Goal: Use online tool/utility: Use online tool/utility

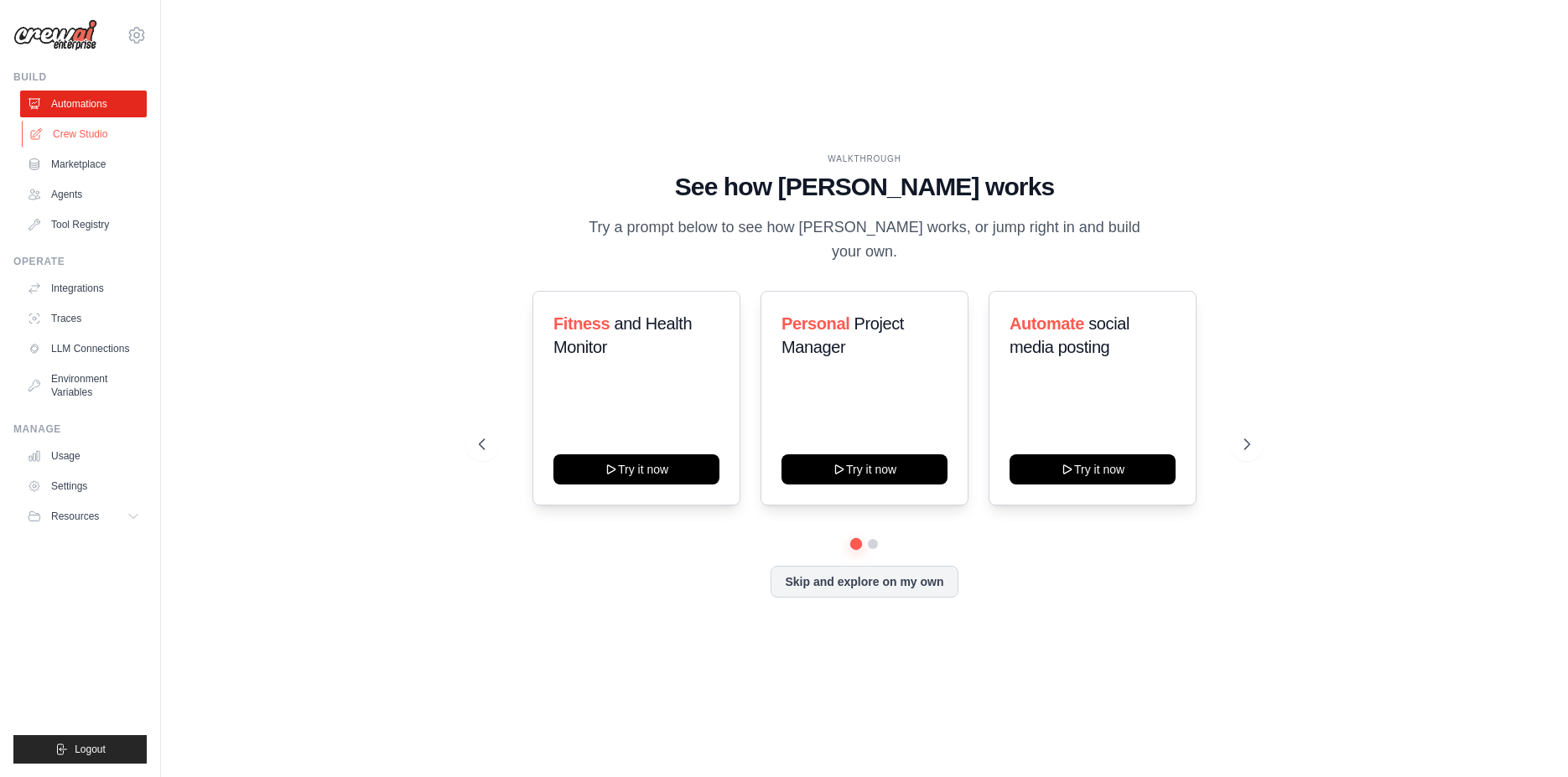
click at [80, 127] on link "Crew Studio" at bounding box center [86, 133] width 127 height 27
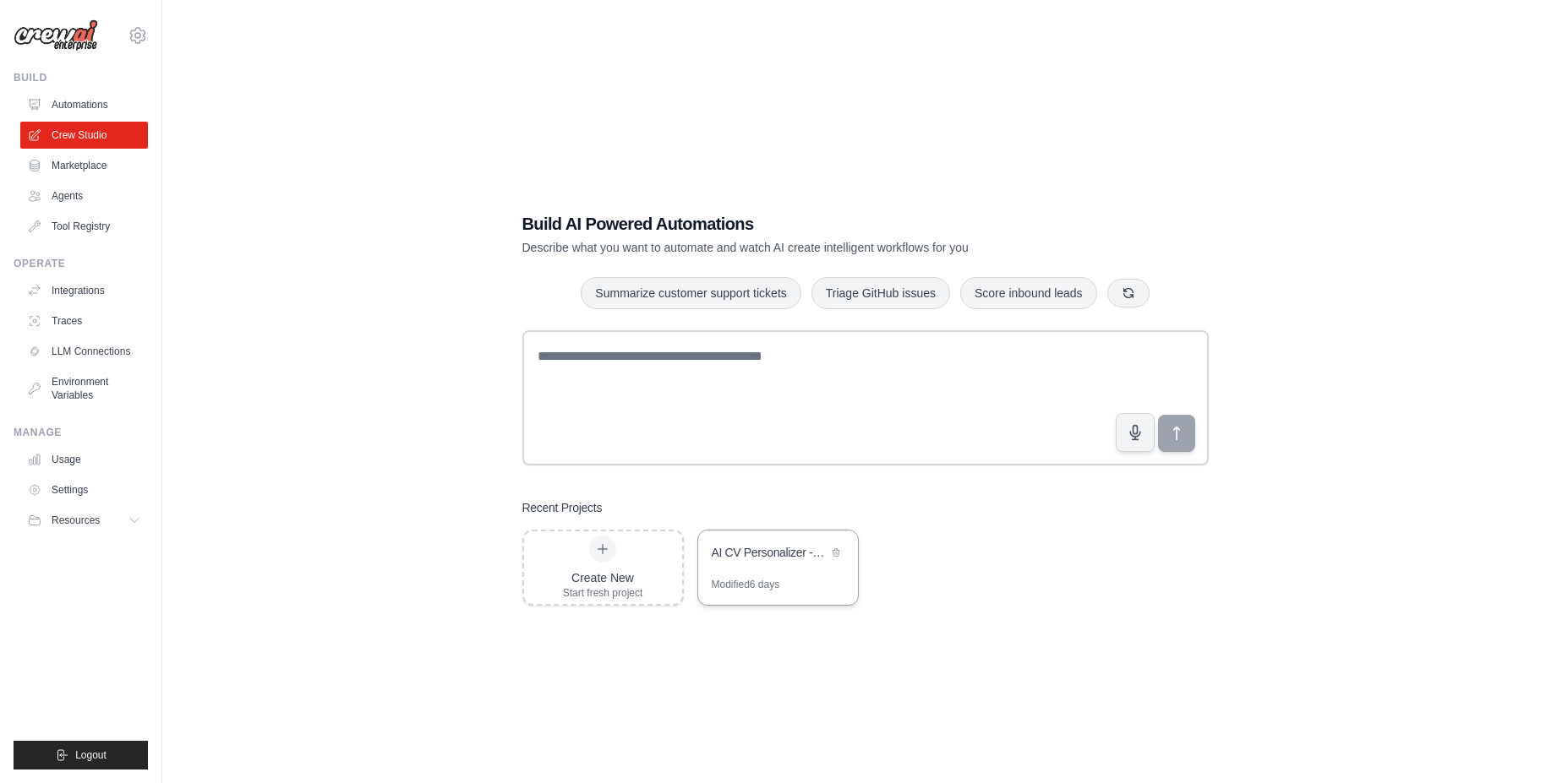
click at [765, 589] on div "Modified 6 days" at bounding box center [746, 584] width 69 height 14
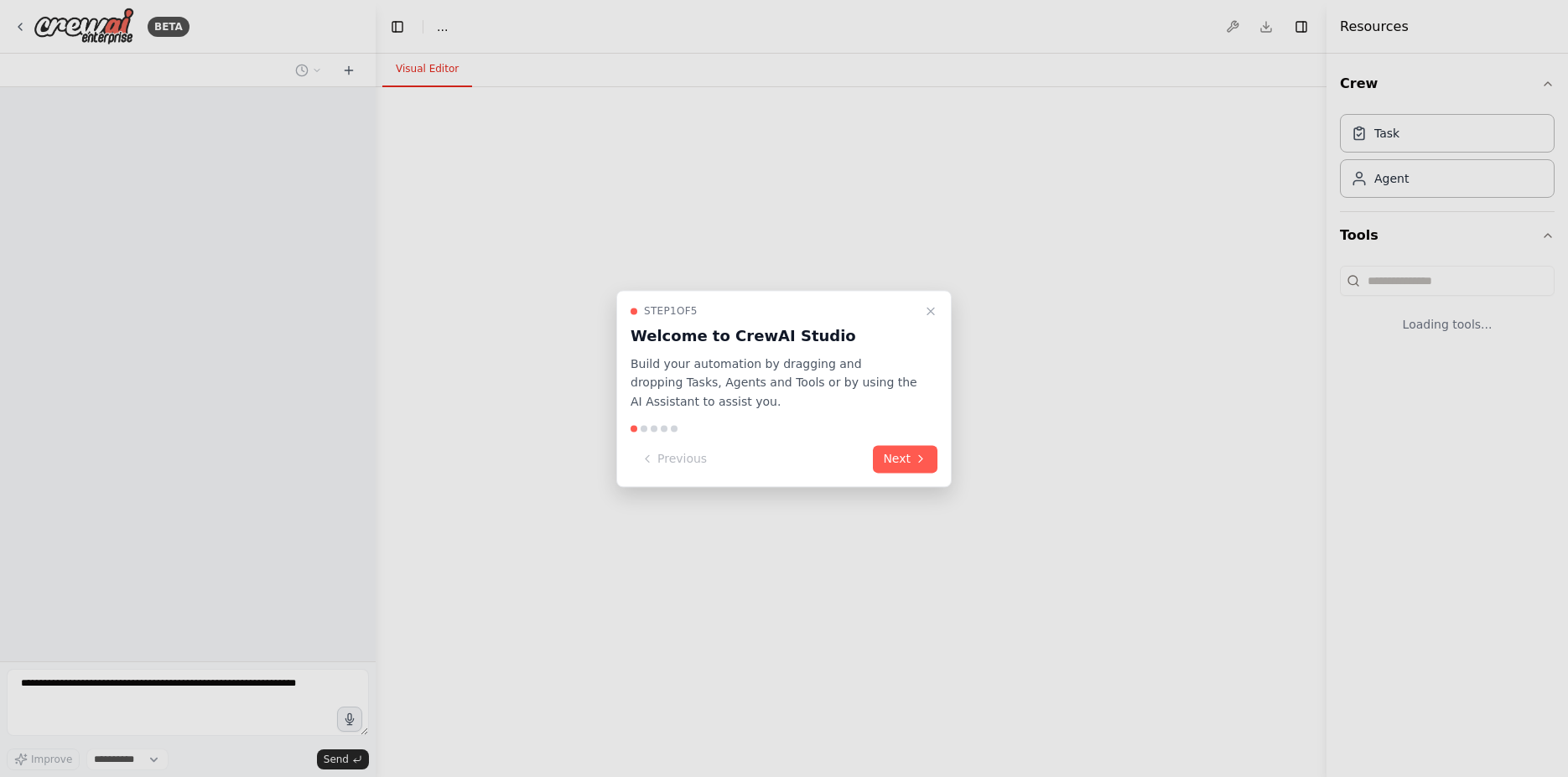
select select "****"
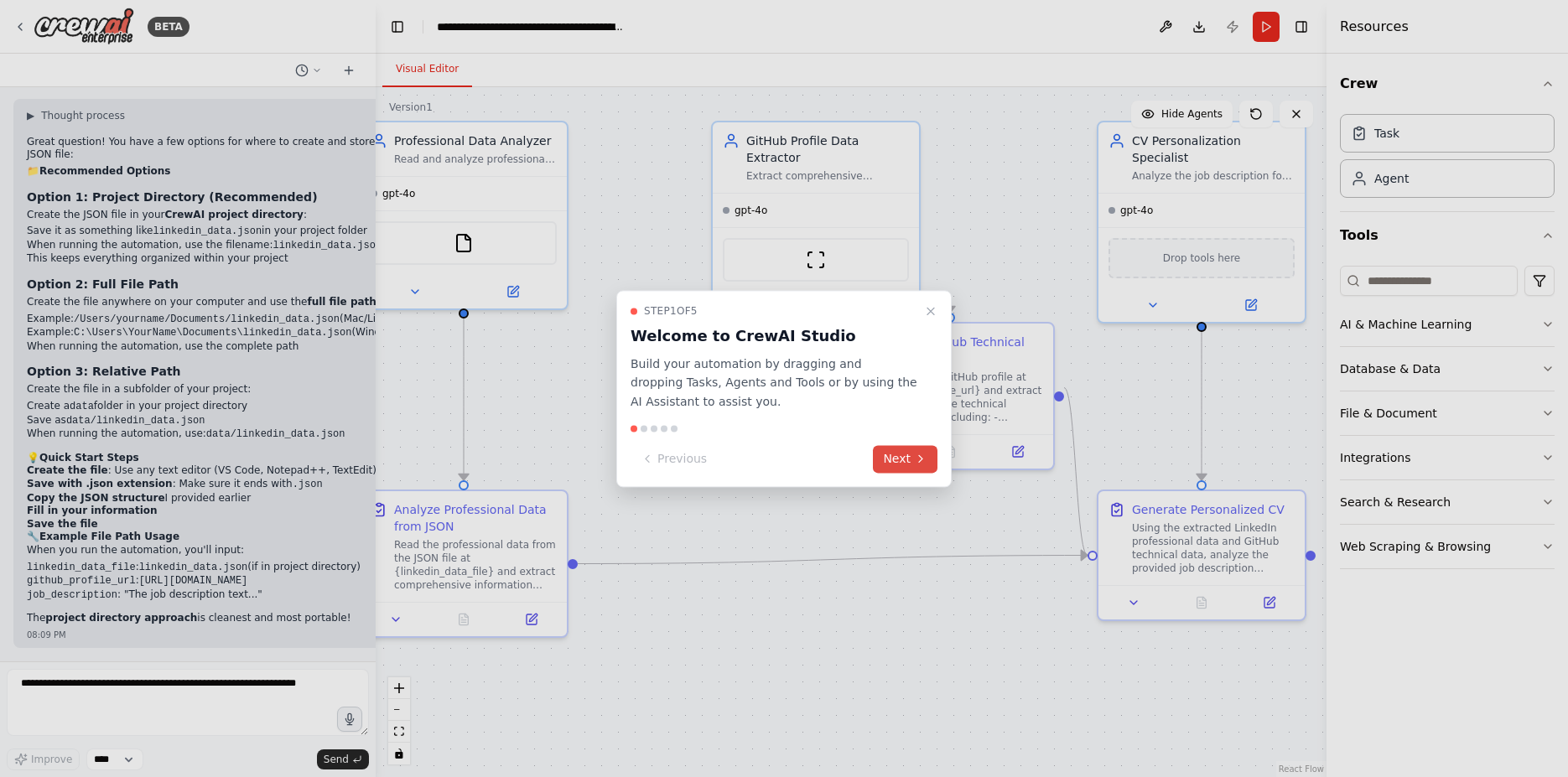
click at [918, 460] on icon at bounding box center [920, 459] width 14 height 14
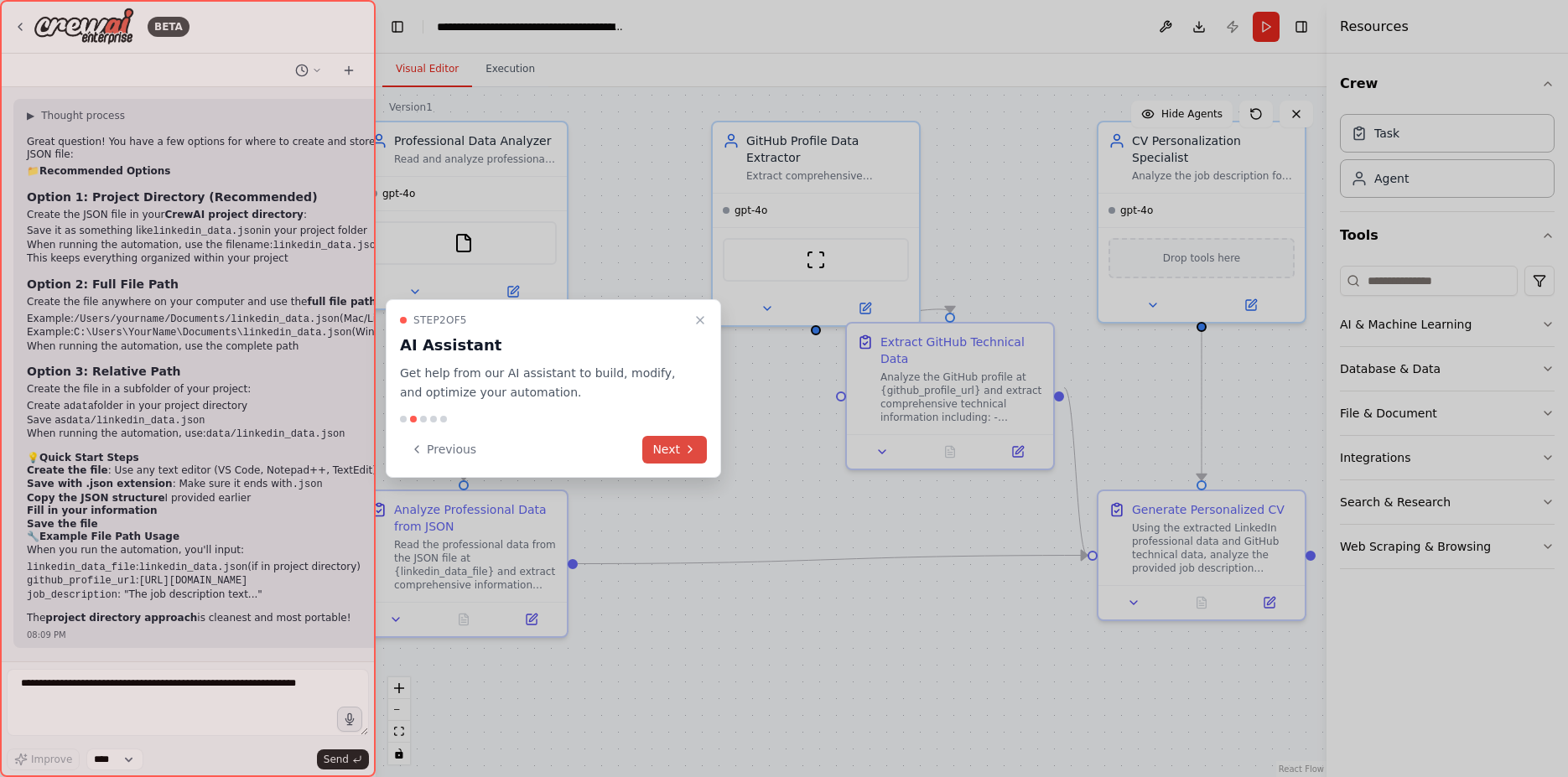
scroll to position [3972, 0]
click at [686, 438] on button "Next" at bounding box center [674, 450] width 64 height 28
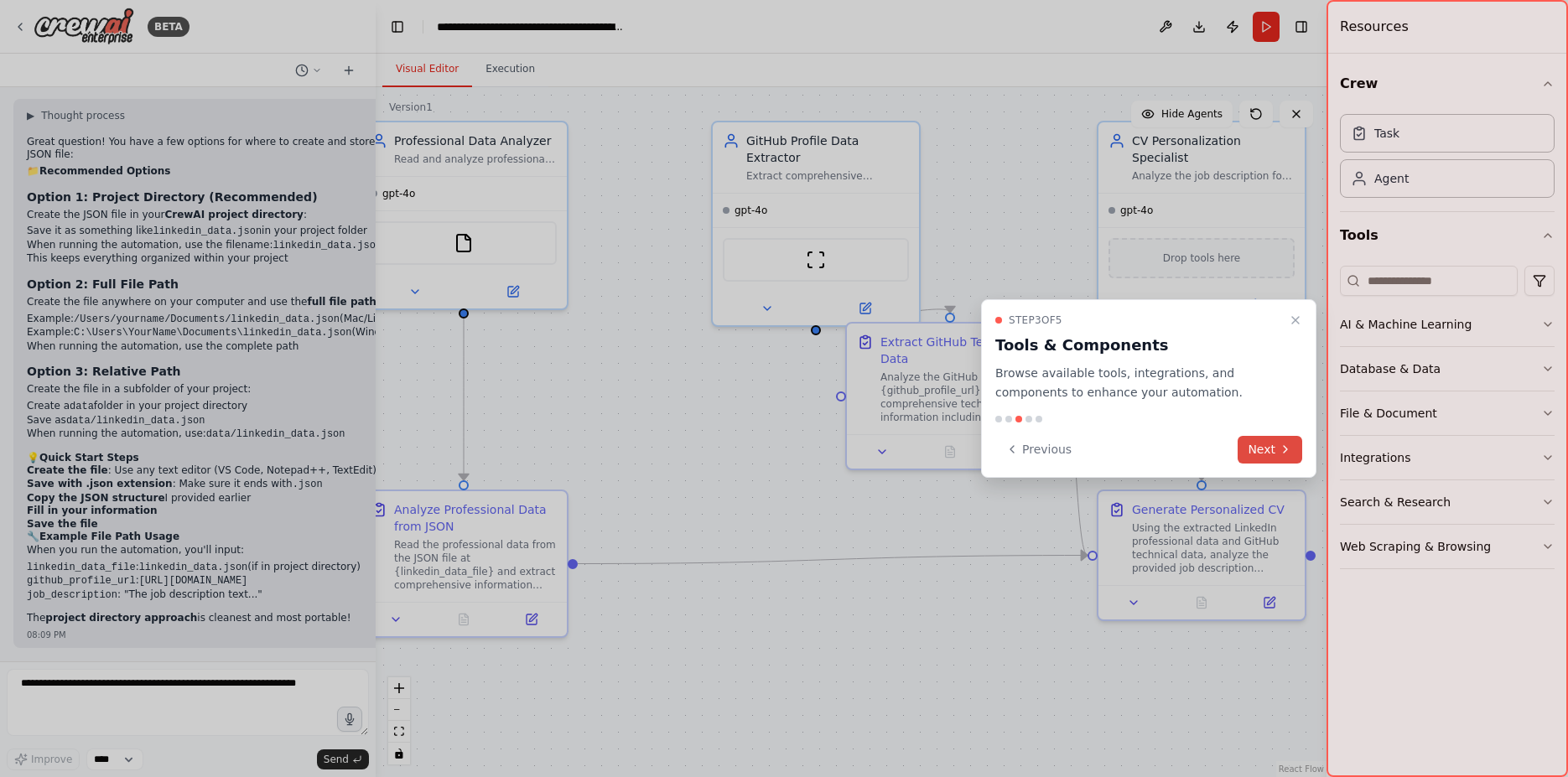
click at [1273, 457] on button "Next" at bounding box center [1270, 450] width 64 height 28
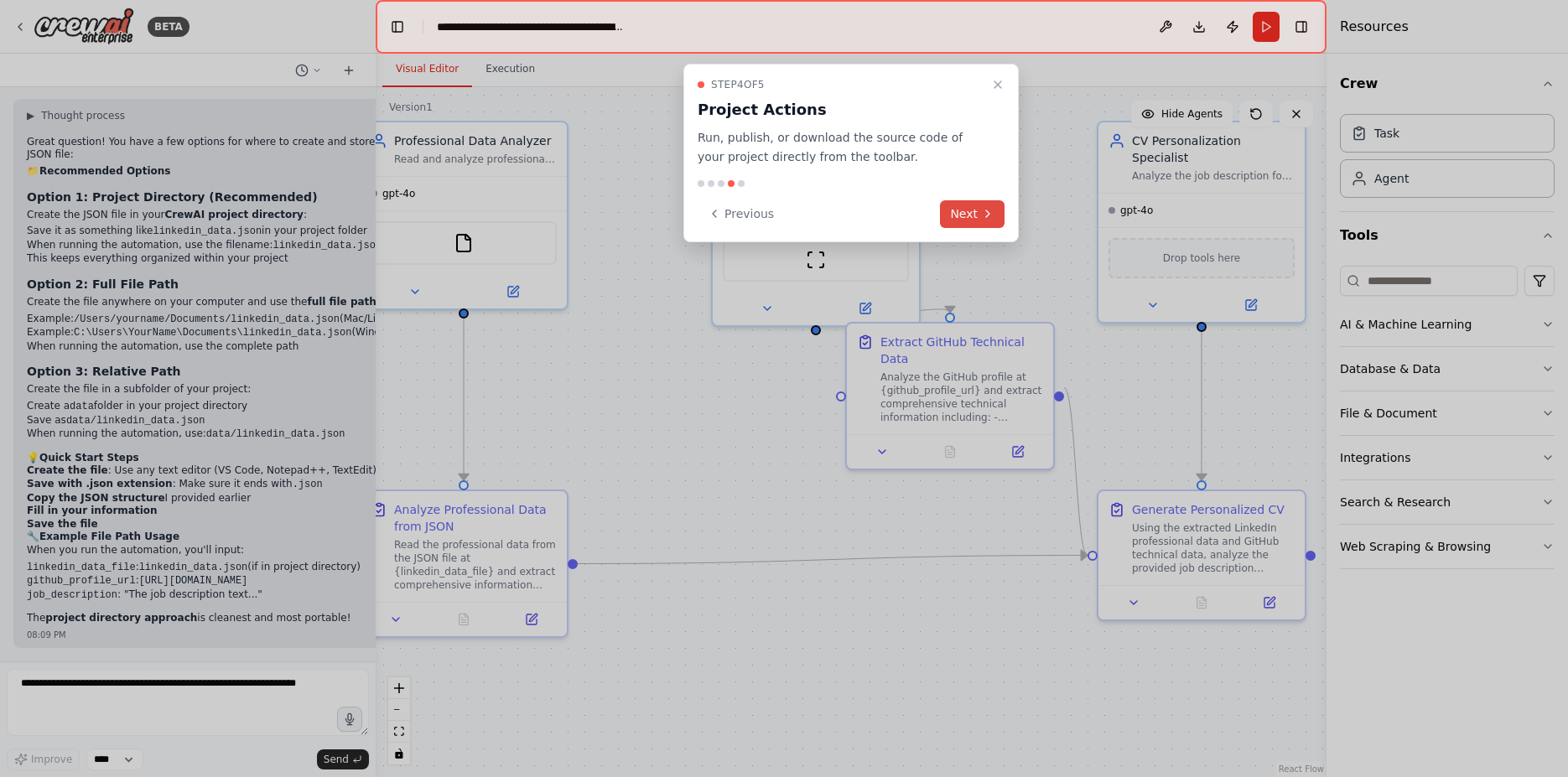
click at [988, 220] on icon at bounding box center [987, 214] width 14 height 14
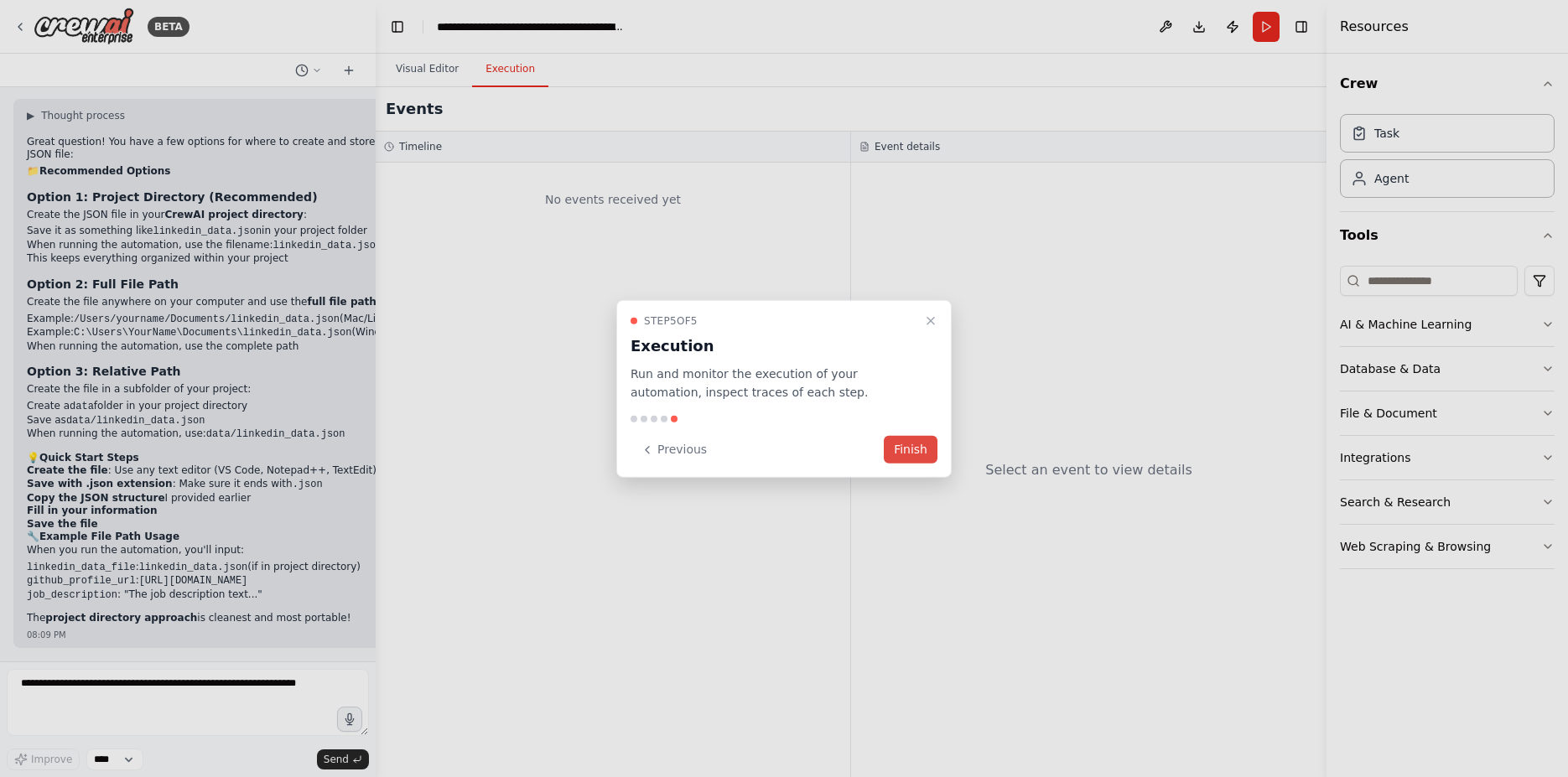
click at [909, 447] on button "Finish" at bounding box center [910, 450] width 53 height 28
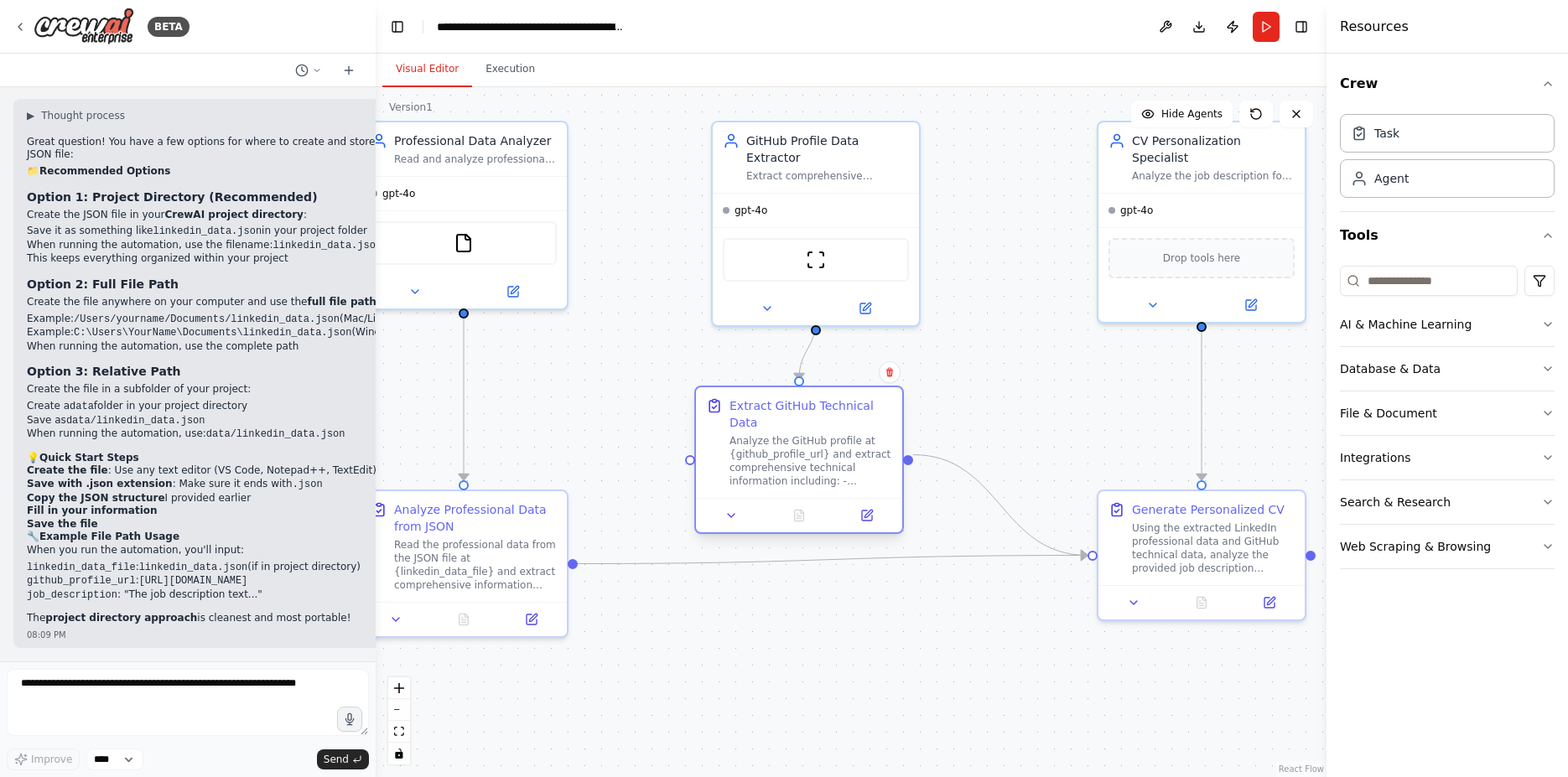
drag, startPoint x: 933, startPoint y: 377, endPoint x: 773, endPoint y: 440, distance: 172.0
click at [773, 440] on div "Analyze the GitHub profile at {github_profile_url} and extract comprehensive te…" at bounding box center [811, 461] width 163 height 53
click at [400, 711] on icon "zoom out" at bounding box center [398, 711] width 10 height 2
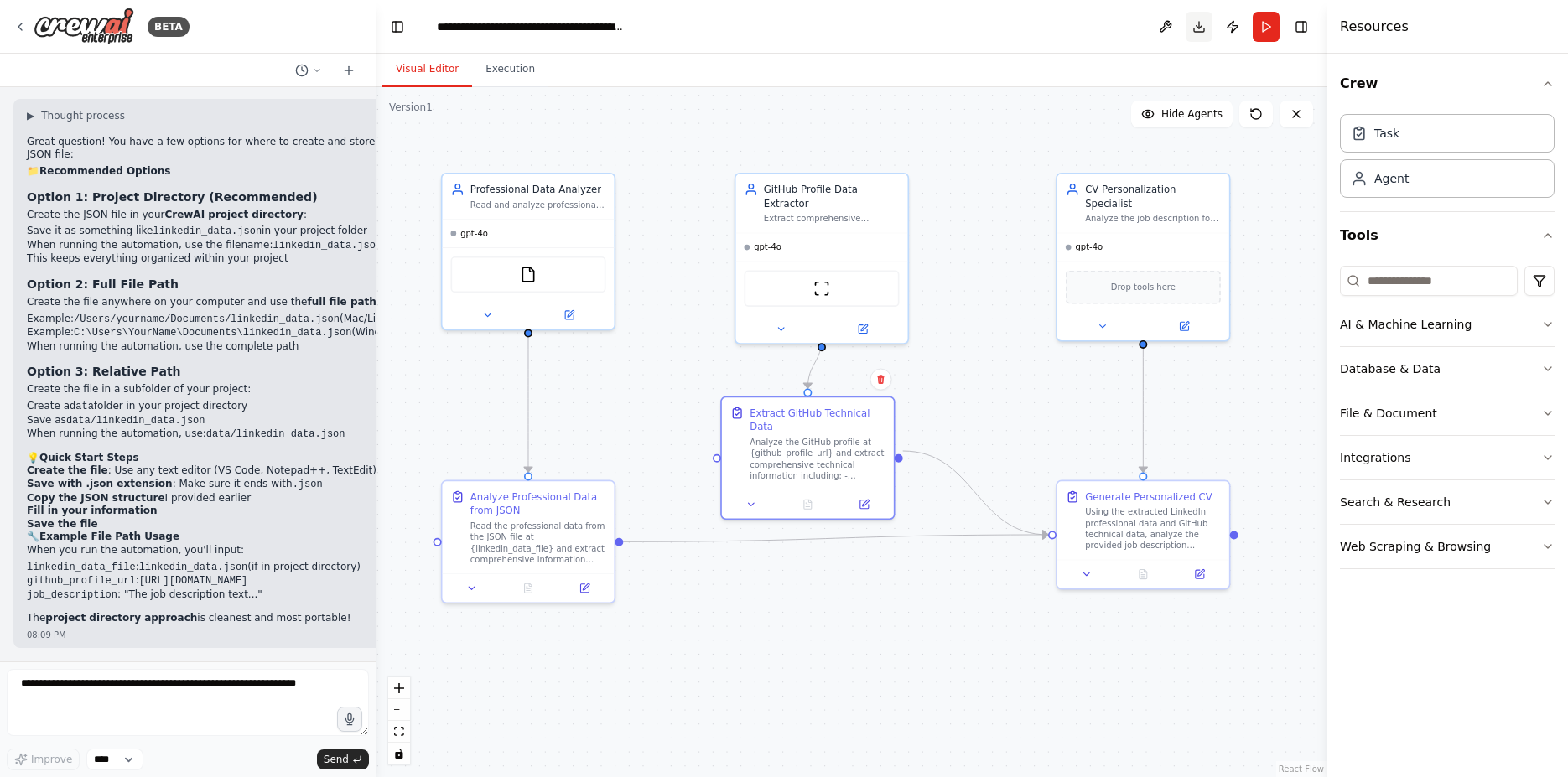
click at [1201, 33] on button "Download" at bounding box center [1198, 27] width 27 height 30
drag, startPoint x: 1192, startPoint y: 538, endPoint x: 1192, endPoint y: 551, distance: 13.0
click at [1192, 551] on div "Using the extracted LinkedIn professional data and GitHub technical data, analy…" at bounding box center [1153, 540] width 136 height 44
